Goal: Task Accomplishment & Management: Use online tool/utility

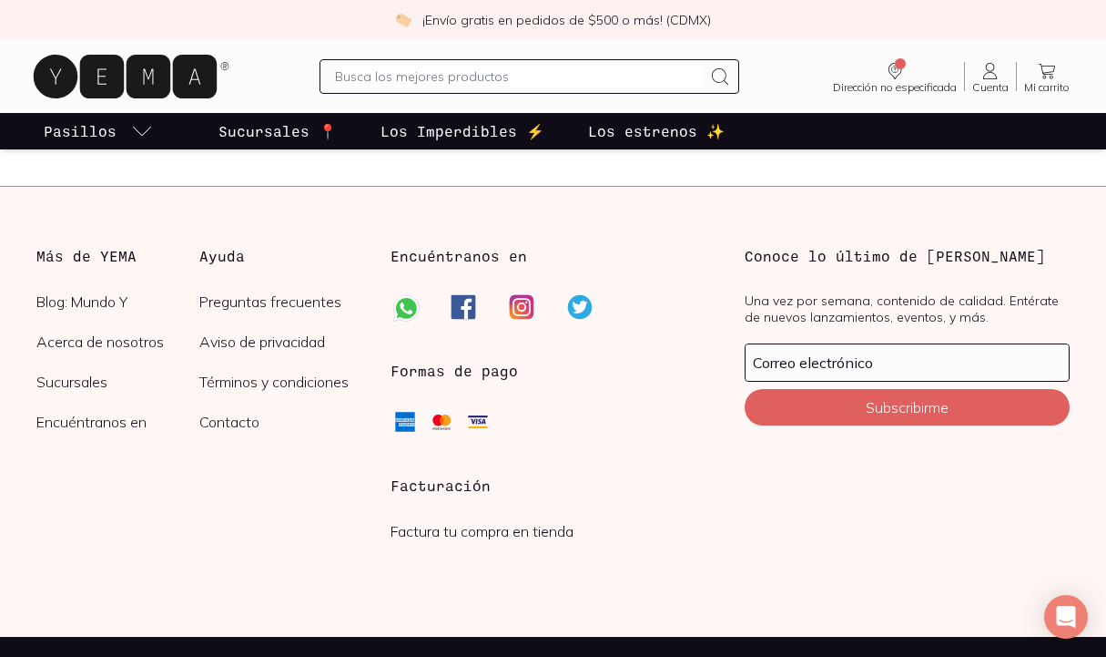
scroll to position [4926, 0]
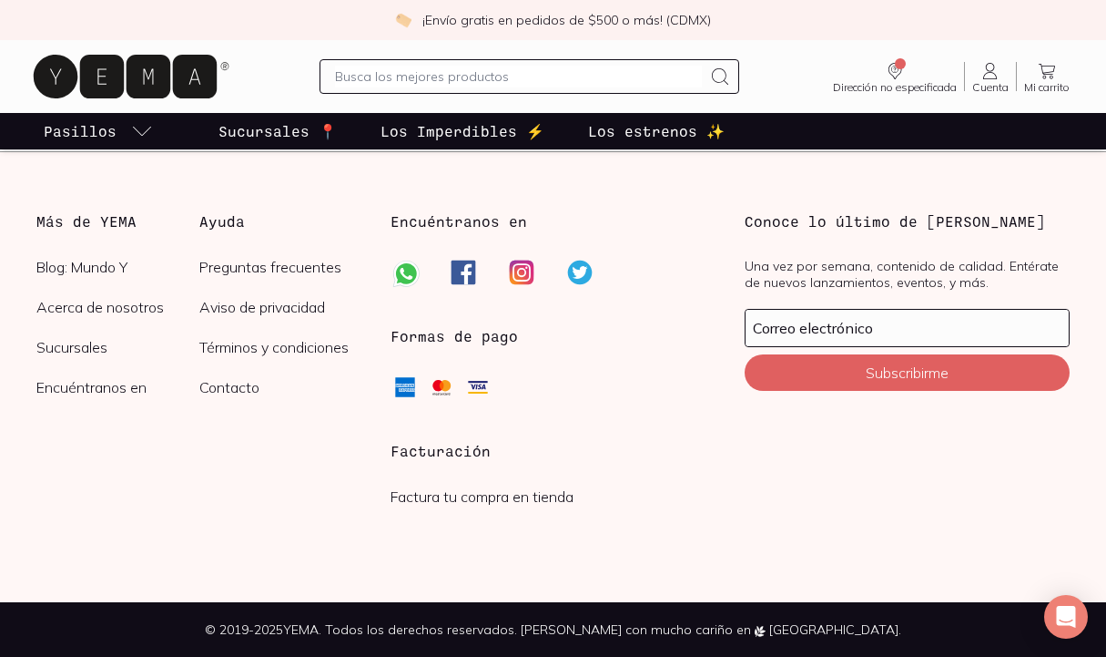
click at [531, 502] on link "Factura tu compra en tienda" at bounding box center [482, 496] width 183 height 18
click at [518, 494] on link "Factura tu compra en tienda" at bounding box center [482, 496] width 183 height 18
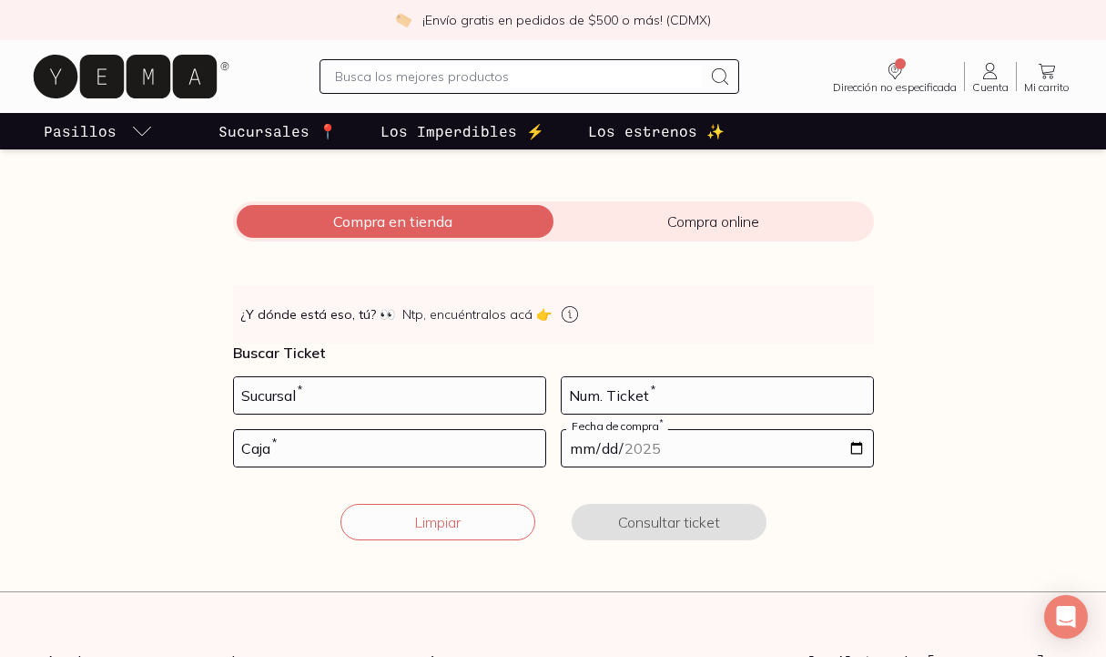
scroll to position [260, 0]
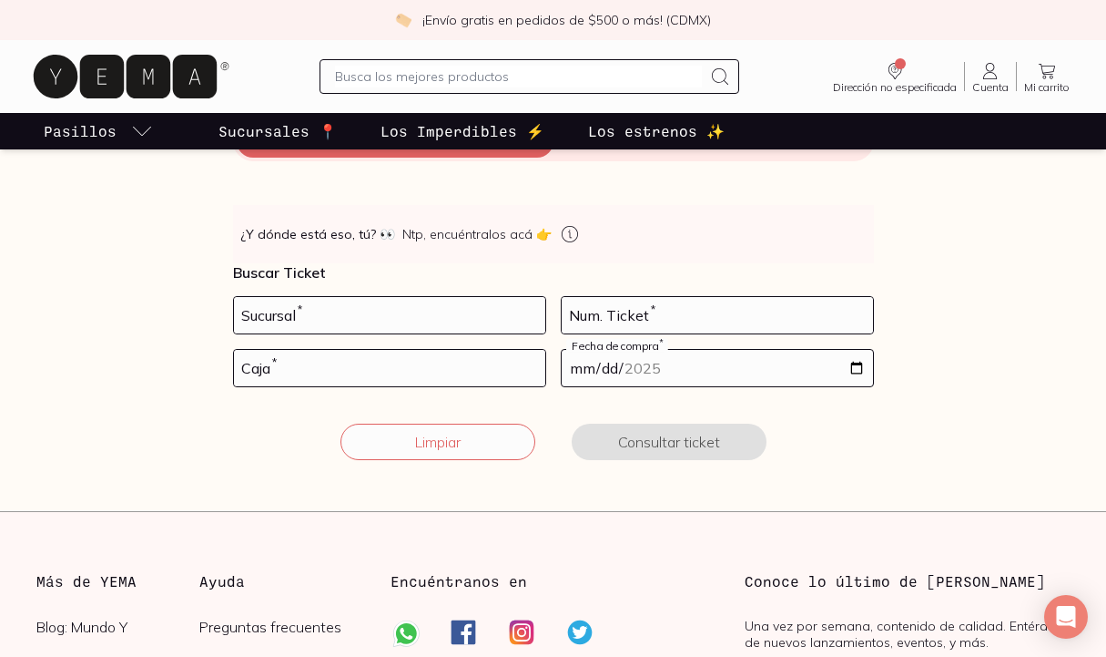
click at [473, 333] on div "Sucursal *" at bounding box center [389, 315] width 313 height 38
click at [454, 310] on input "number" at bounding box center [389, 315] width 311 height 36
type input "6"
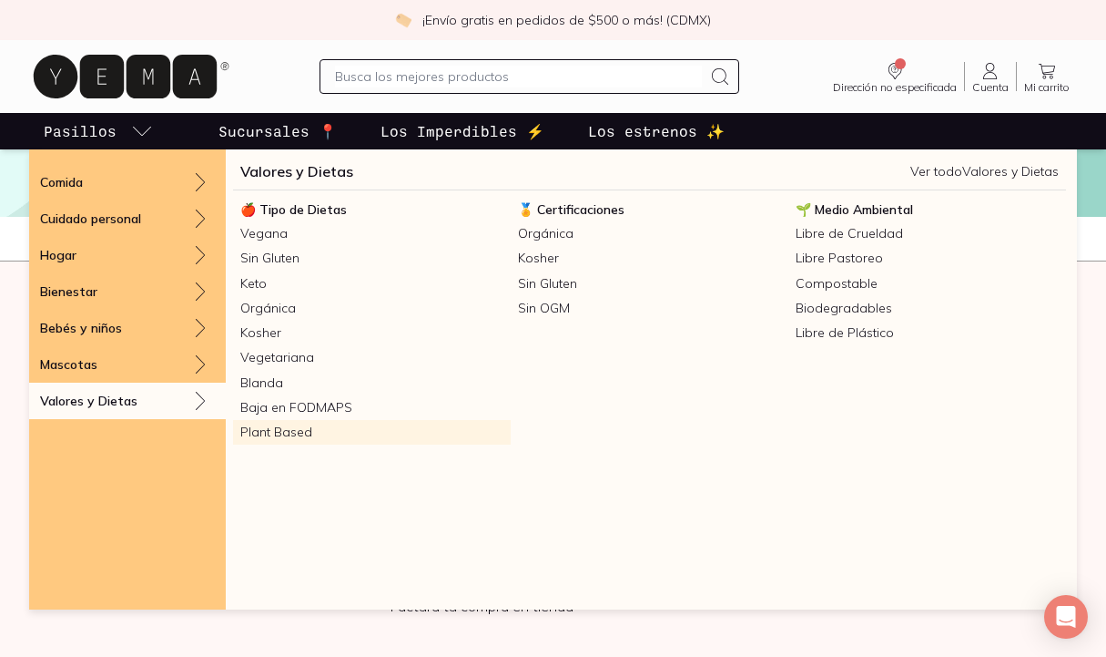
scroll to position [4926, 0]
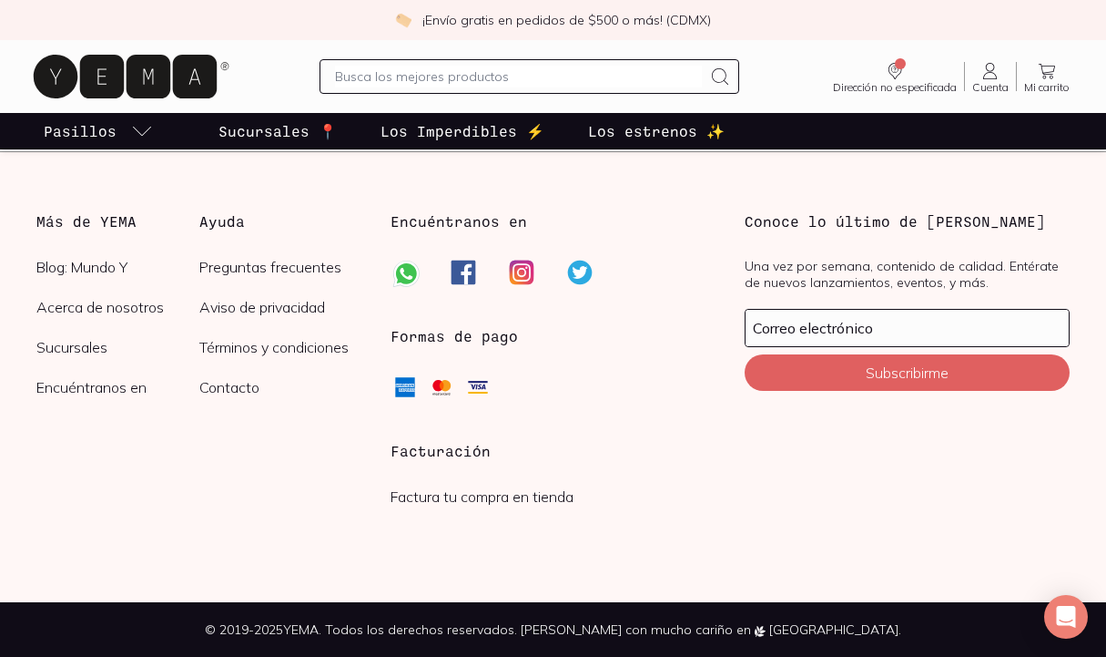
click at [462, 452] on h3 "Facturación" at bounding box center [553, 451] width 325 height 22
click at [476, 459] on h3 "Facturación" at bounding box center [553, 451] width 325 height 22
